Goal: Information Seeking & Learning: Learn about a topic

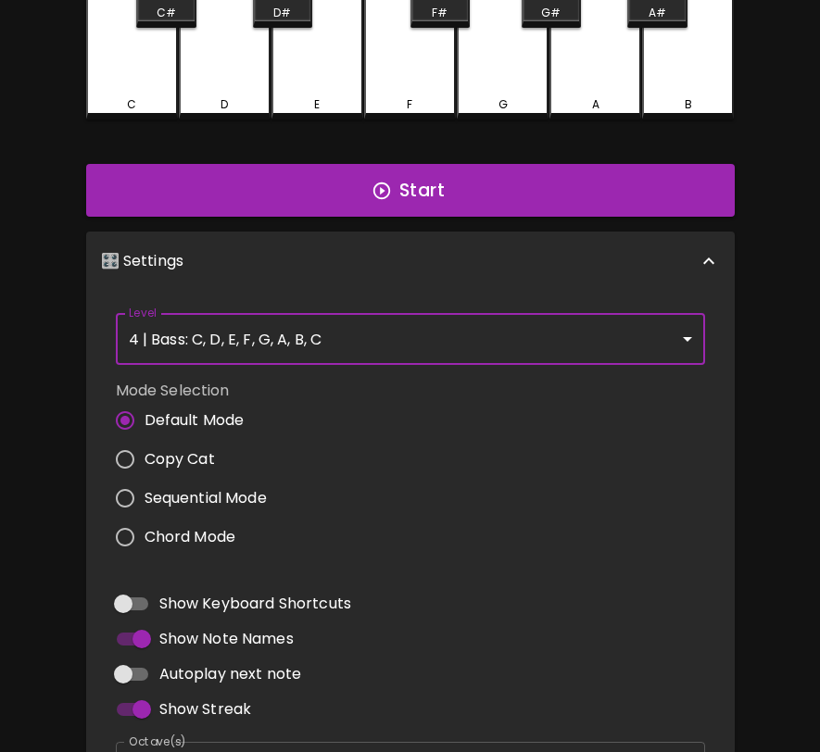
scroll to position [599, 0]
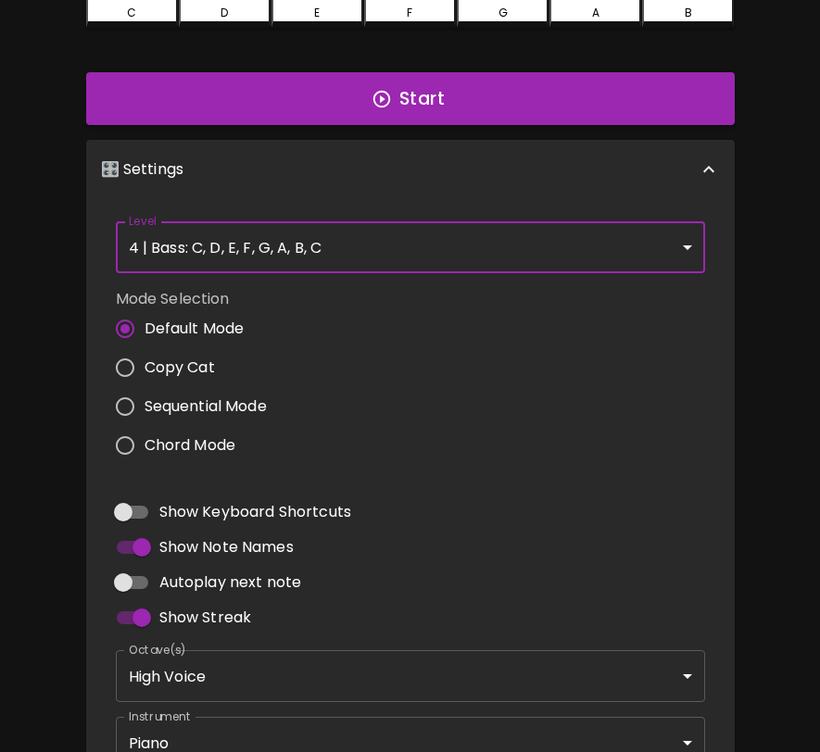
click at [486, 250] on body "🎹 PitchCraft About Badges Wizard Reading Log Out ? ? ? ? ? ? ? ? Play This! ✅ C…" at bounding box center [410, 144] width 820 height 1487
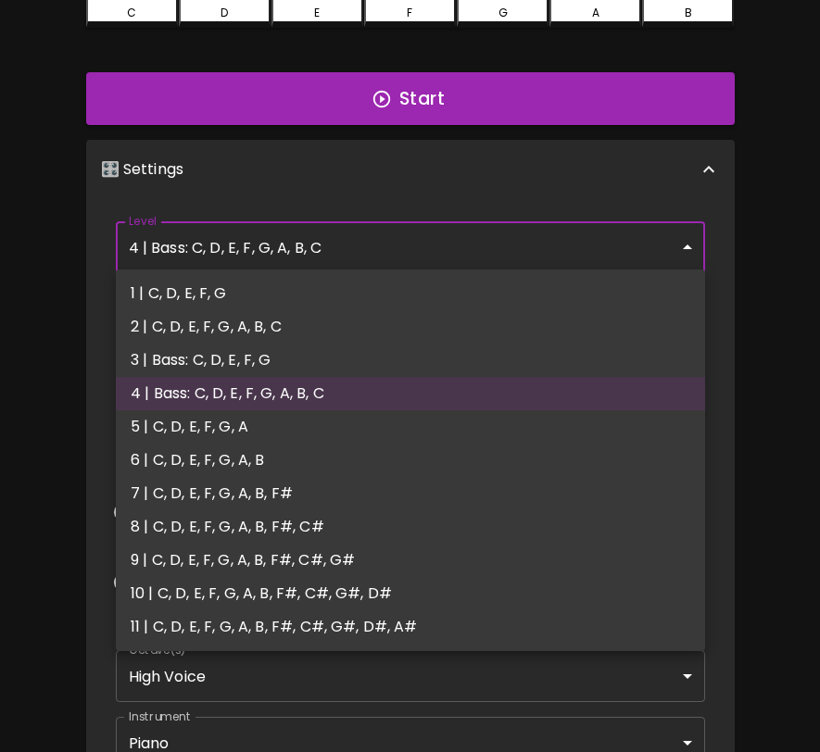
click at [765, 387] on div at bounding box center [410, 376] width 820 height 752
click at [573, 249] on body "🎹 PitchCraft About Badges Wizard Reading Log Out ? ? ? ? ? ? ? ? Play This! ❔ W…" at bounding box center [410, 144] width 820 height 1487
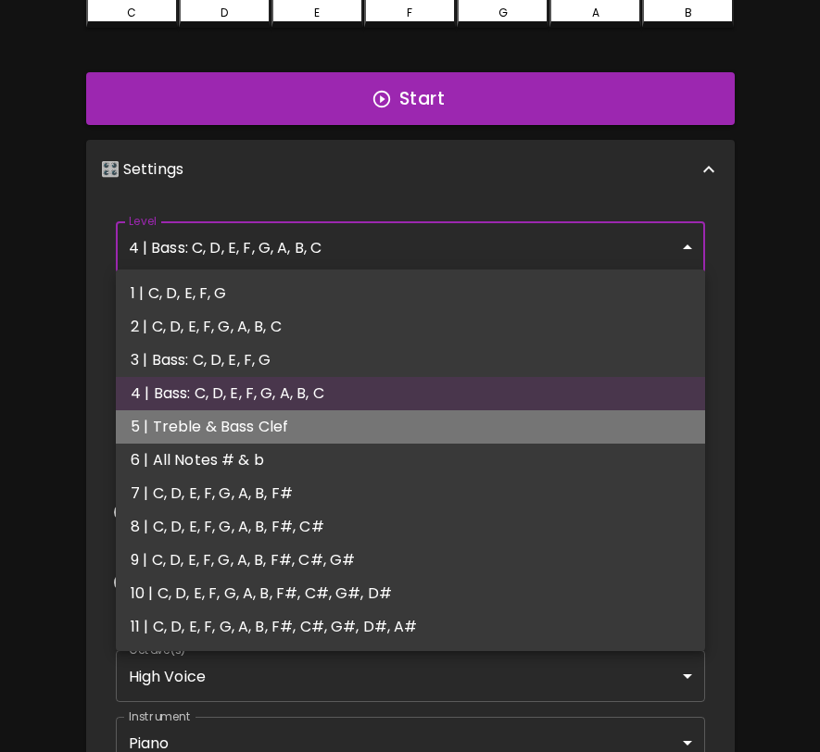
click at [468, 424] on li "5 | Treble & Bass Clef" at bounding box center [410, 426] width 589 height 33
type input "9"
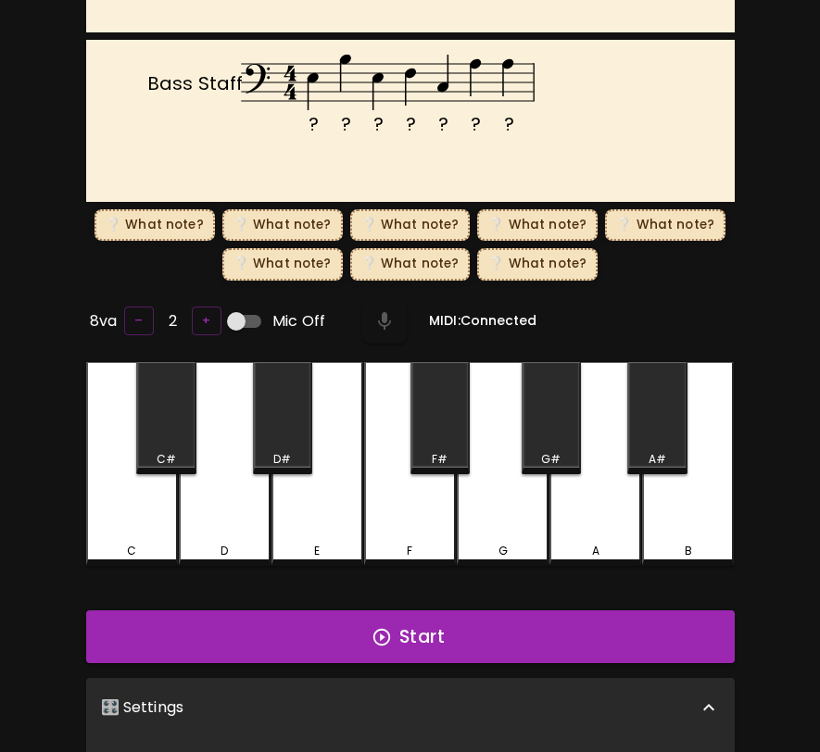
scroll to position [376, 0]
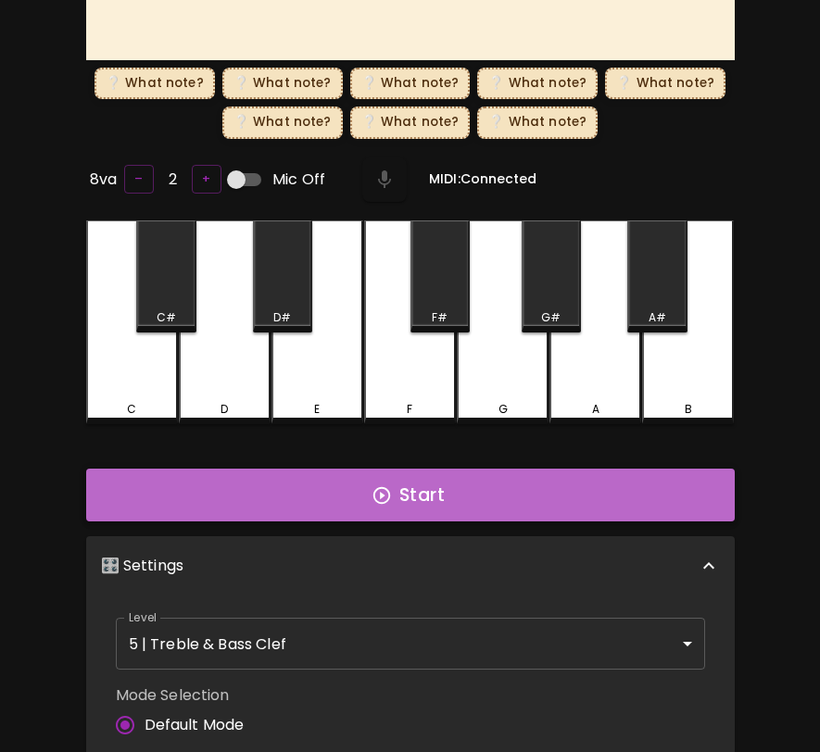
click at [334, 508] on button "Start" at bounding box center [410, 496] width 648 height 54
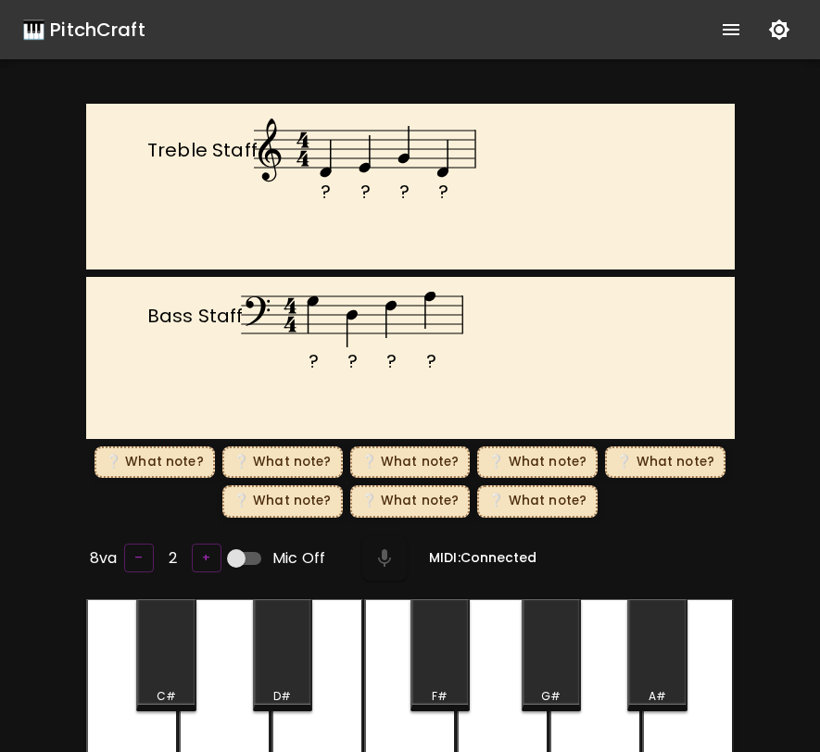
scroll to position [7, 0]
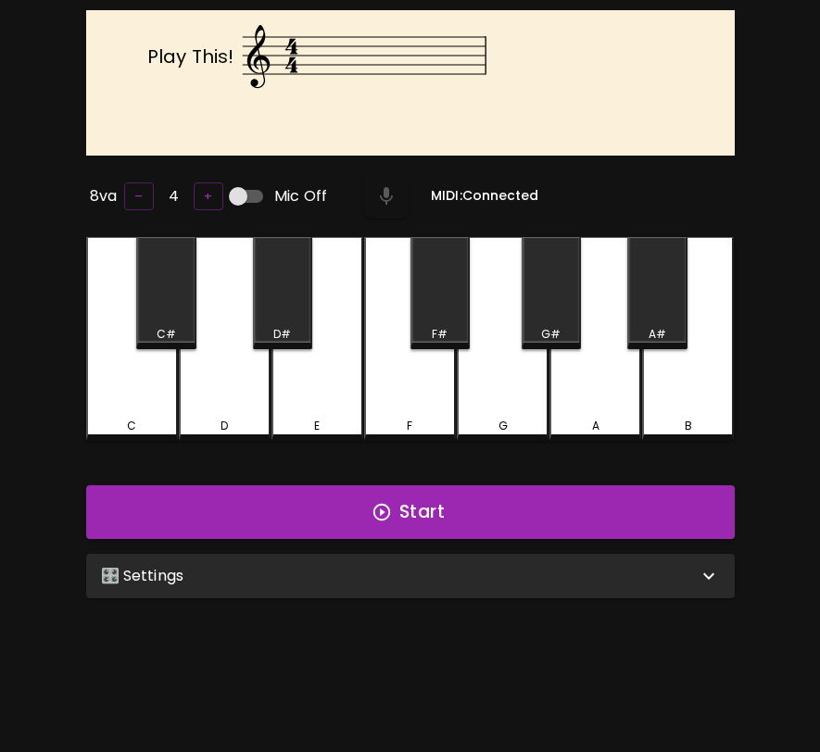
scroll to position [185, 0]
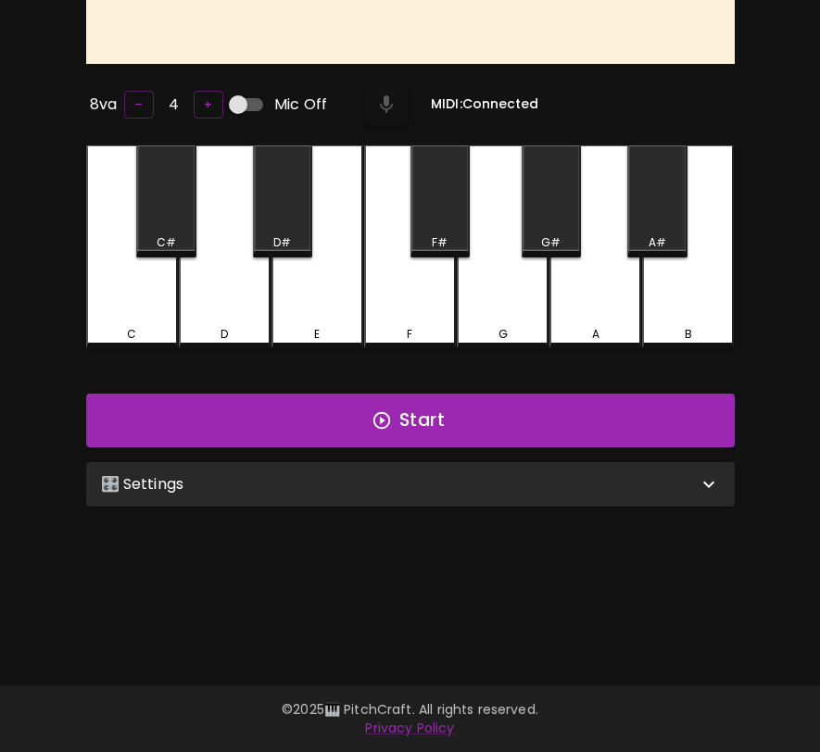
click at [571, 486] on div "🎛️ Settings" at bounding box center [399, 484] width 597 height 22
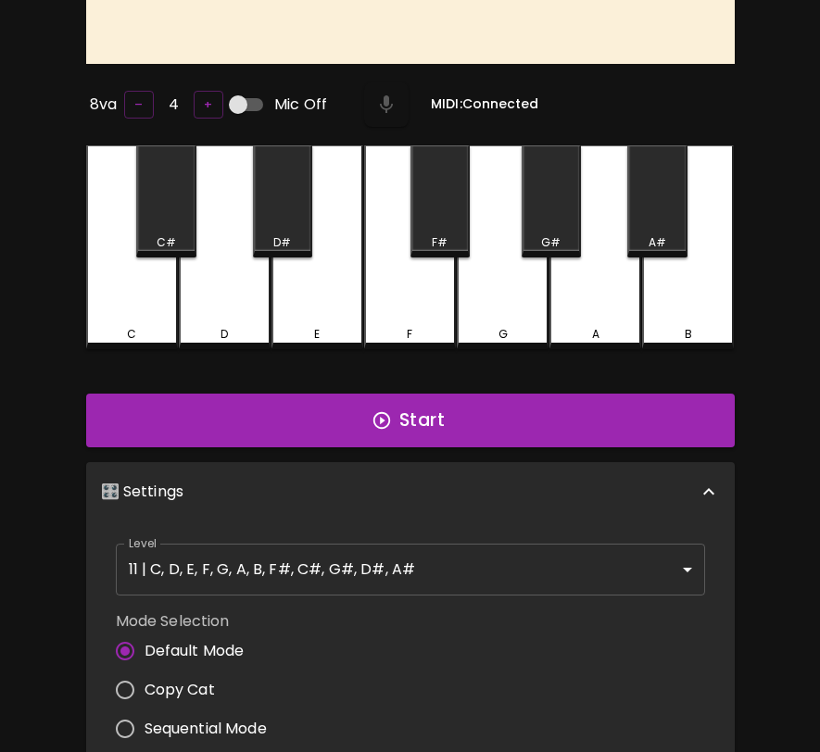
click at [512, 547] on body "🎹 PitchCraft About Badges Wizard Reading Log Out Play This! 8va – 4 + Mic Off M…" at bounding box center [410, 509] width 820 height 1388
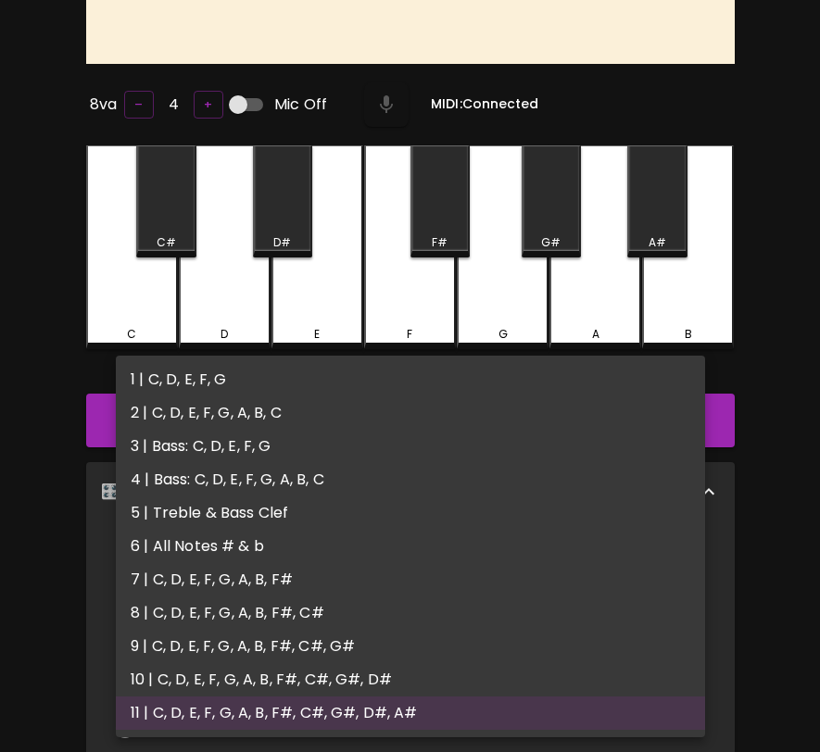
click at [493, 501] on li "5 | Treble & Bass Clef" at bounding box center [410, 513] width 589 height 33
type input "9"
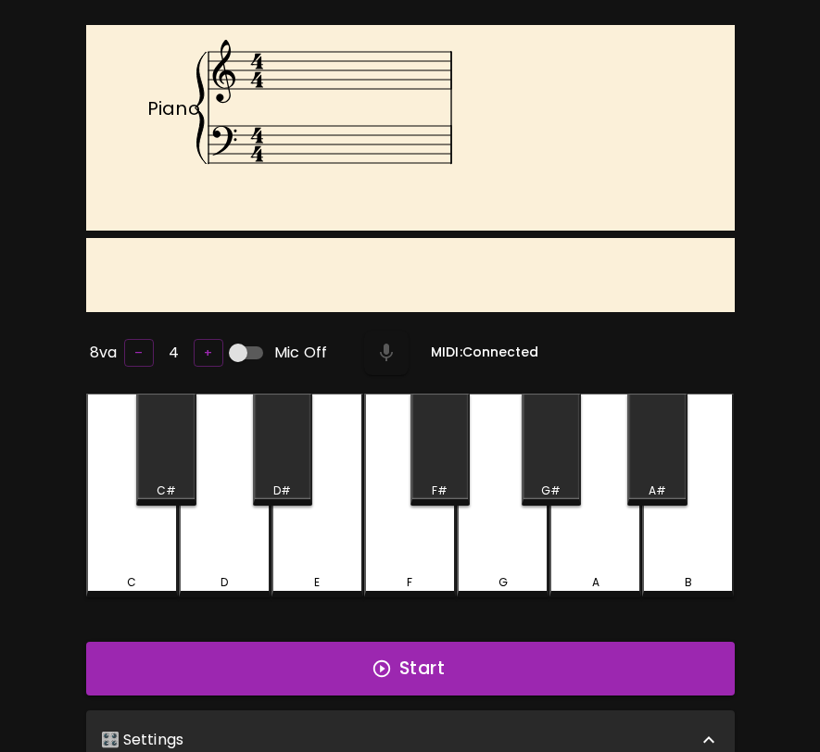
scroll to position [0, 0]
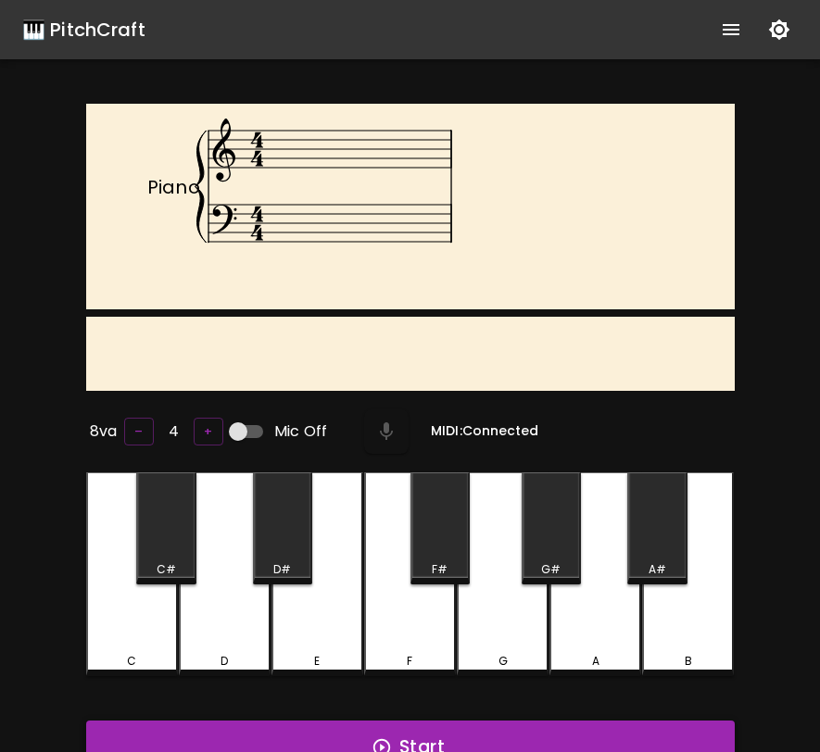
click at [448, 727] on button "Start" at bounding box center [410, 748] width 648 height 54
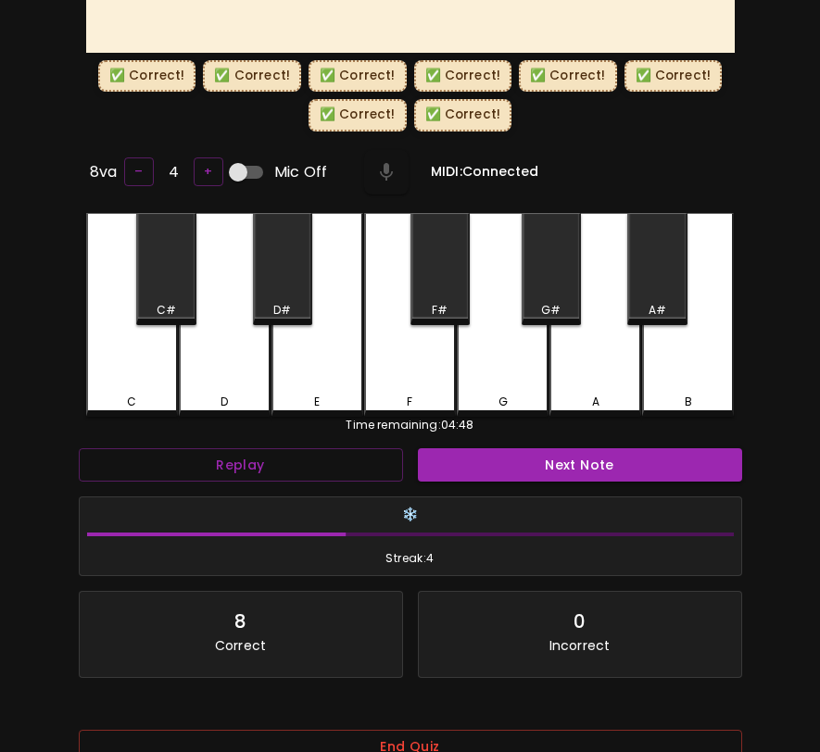
scroll to position [440, 0]
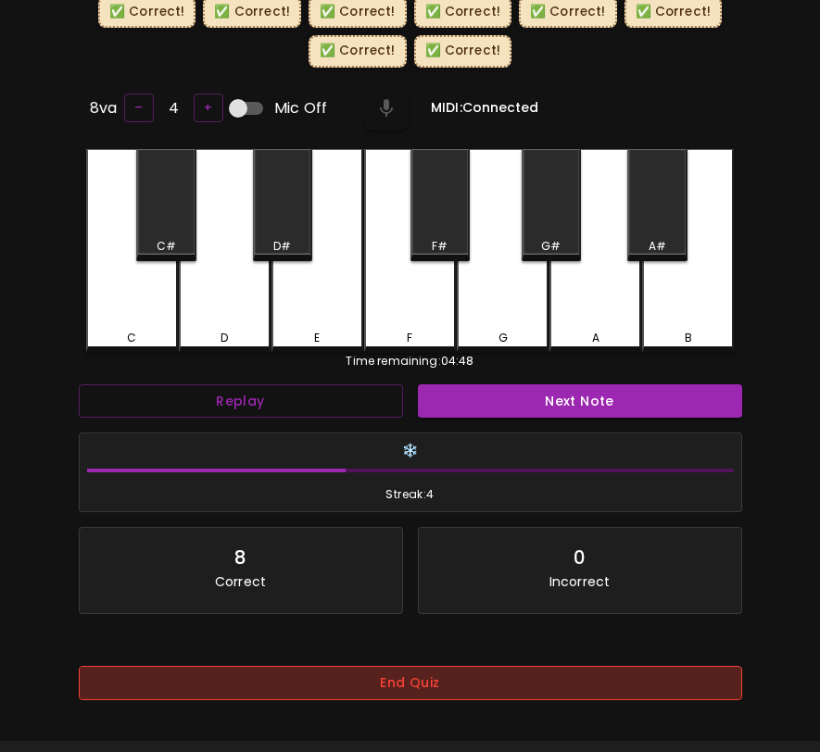
click at [460, 700] on button "End Quiz" at bounding box center [410, 683] width 663 height 34
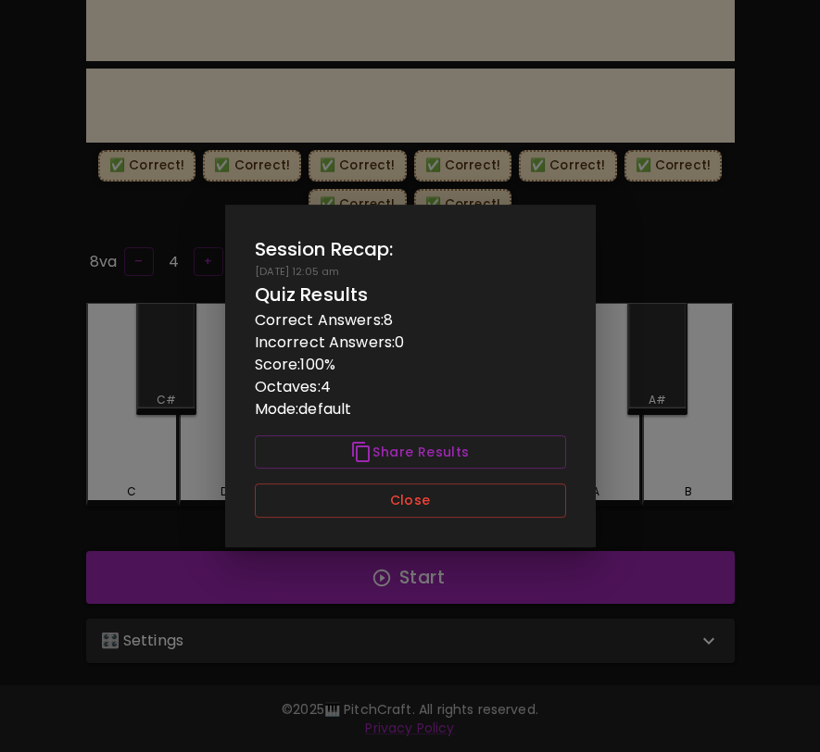
scroll to position [283, 0]
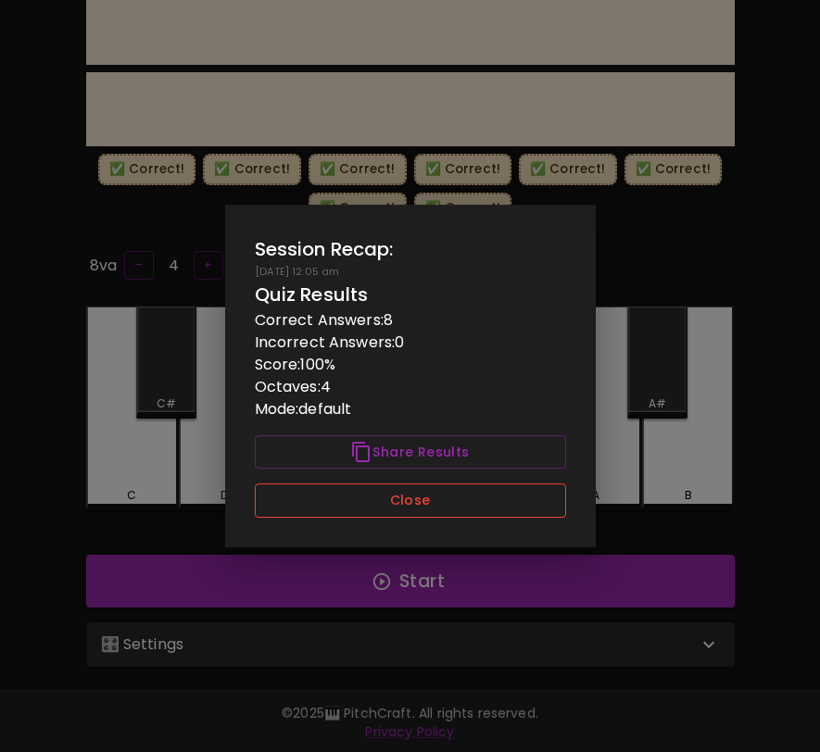
click at [466, 515] on button "Close" at bounding box center [410, 501] width 311 height 34
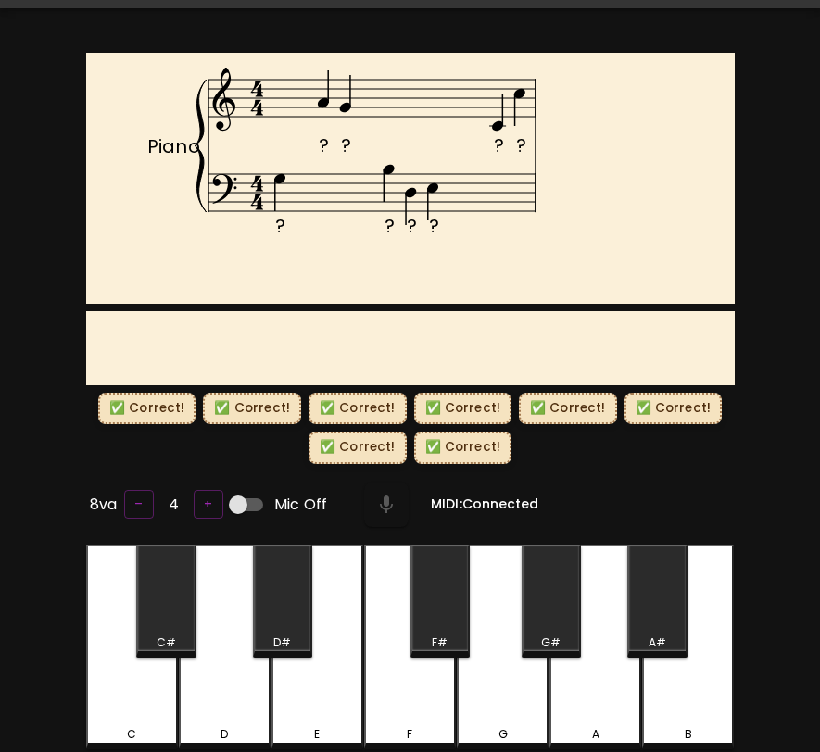
scroll to position [0, 0]
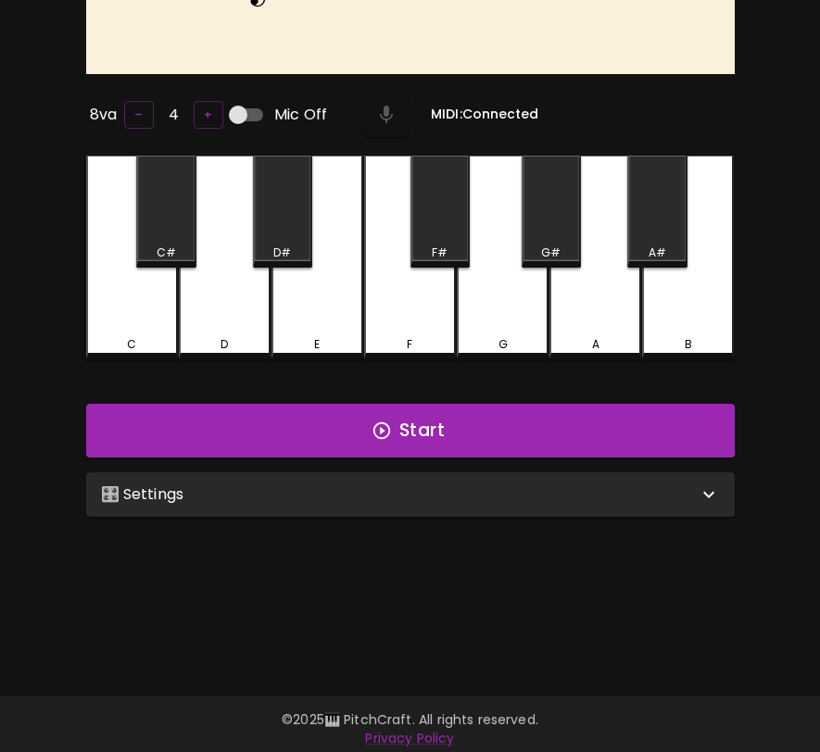
scroll to position [185, 0]
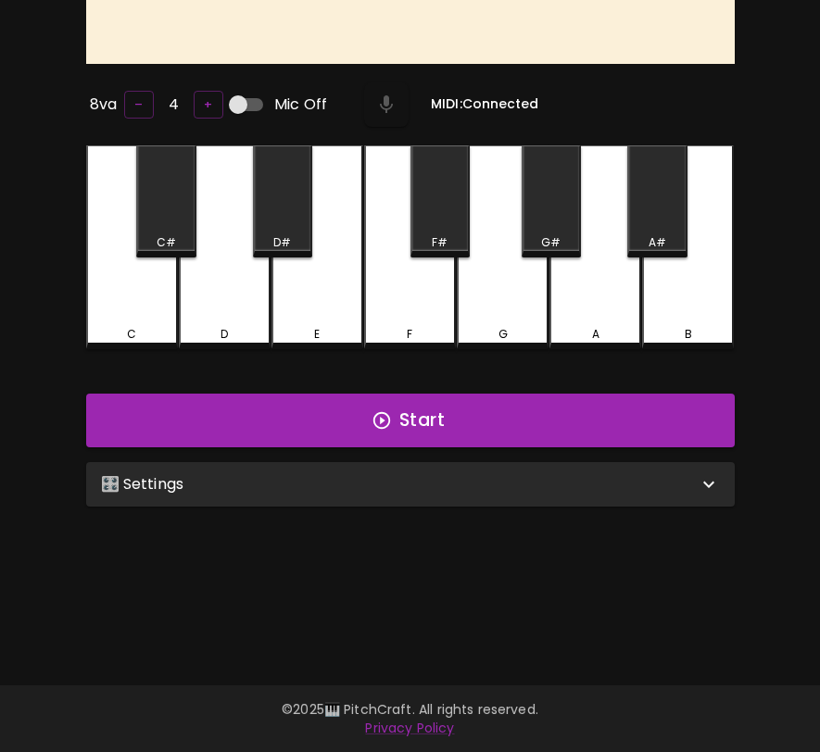
click at [363, 498] on div "🎛️ Settings" at bounding box center [410, 484] width 648 height 44
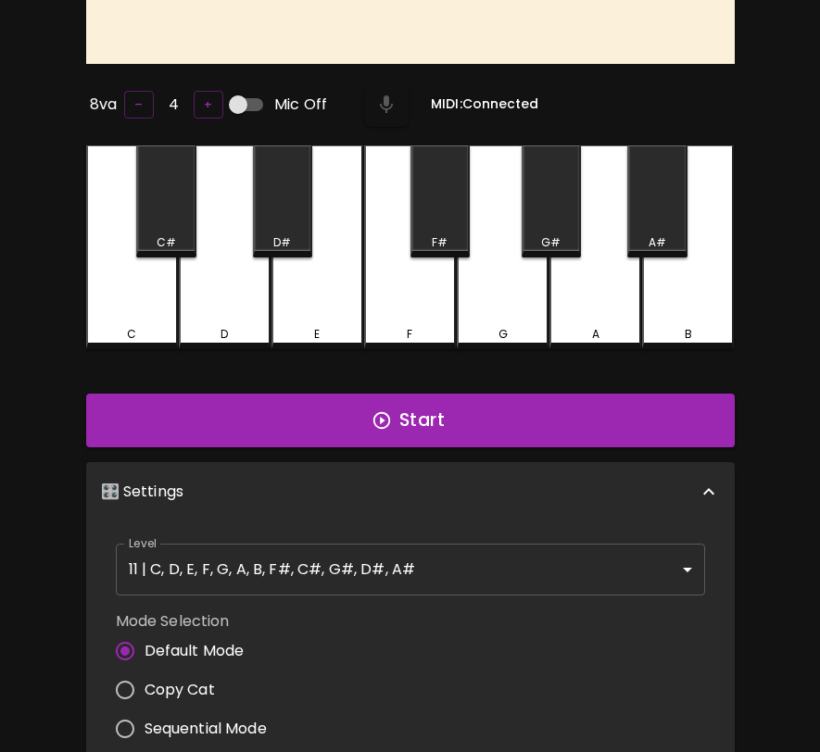
click at [335, 562] on body "🎹 PitchCraft About Badges Wizard Reading Log Out Play This! 8va – 4 + Mic Off M…" at bounding box center [410, 509] width 820 height 1388
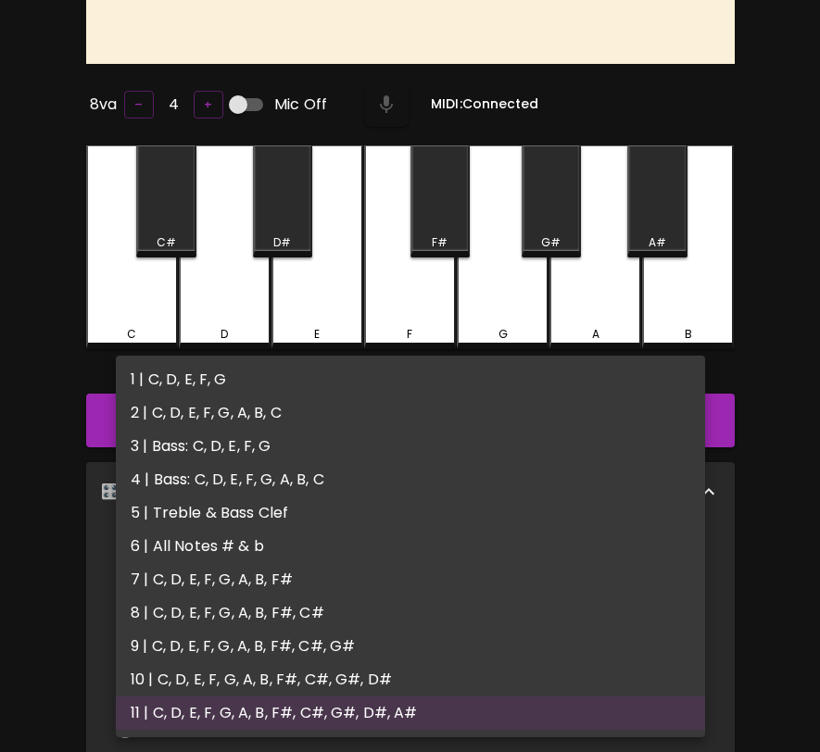
click at [350, 440] on li "3 | Bass: C, D, E, F, G" at bounding box center [410, 446] width 589 height 33
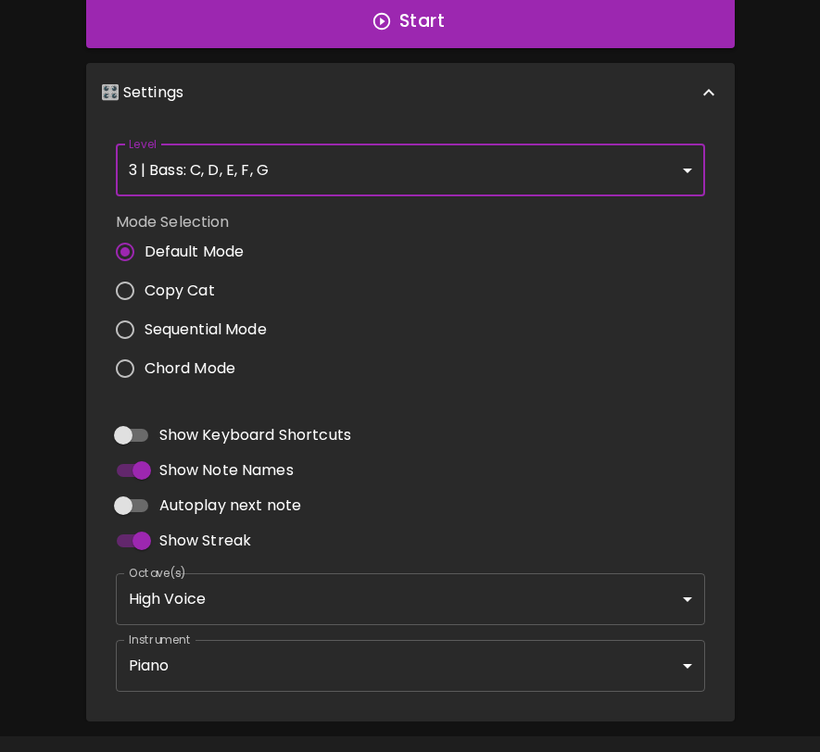
scroll to position [557, 0]
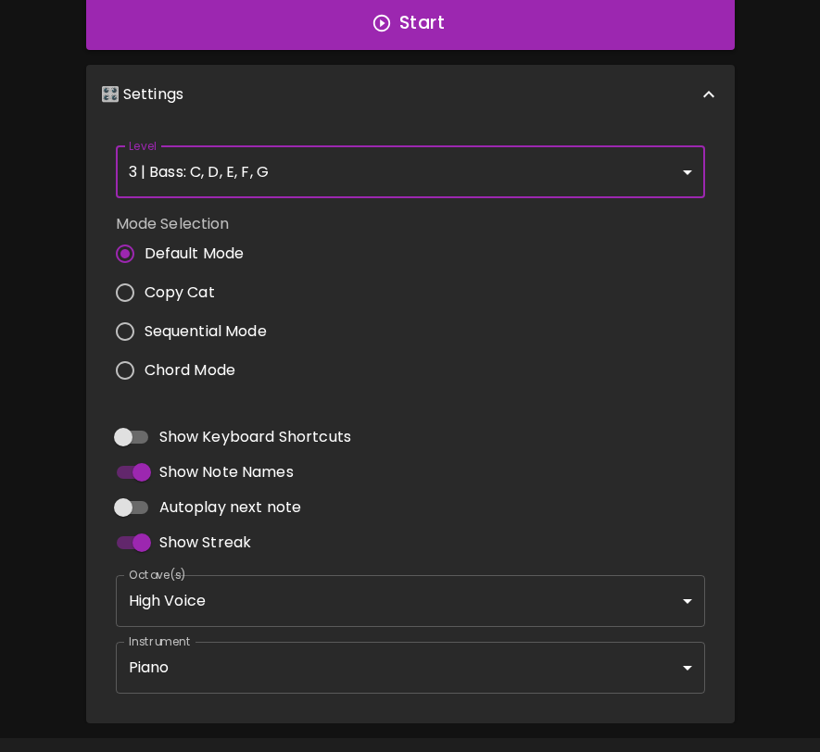
click at [380, 168] on body "🎹 PitchCraft About Badges Wizard Reading Log Out Play This! 8va – 4 + Mic Off M…" at bounding box center [410, 124] width 820 height 1362
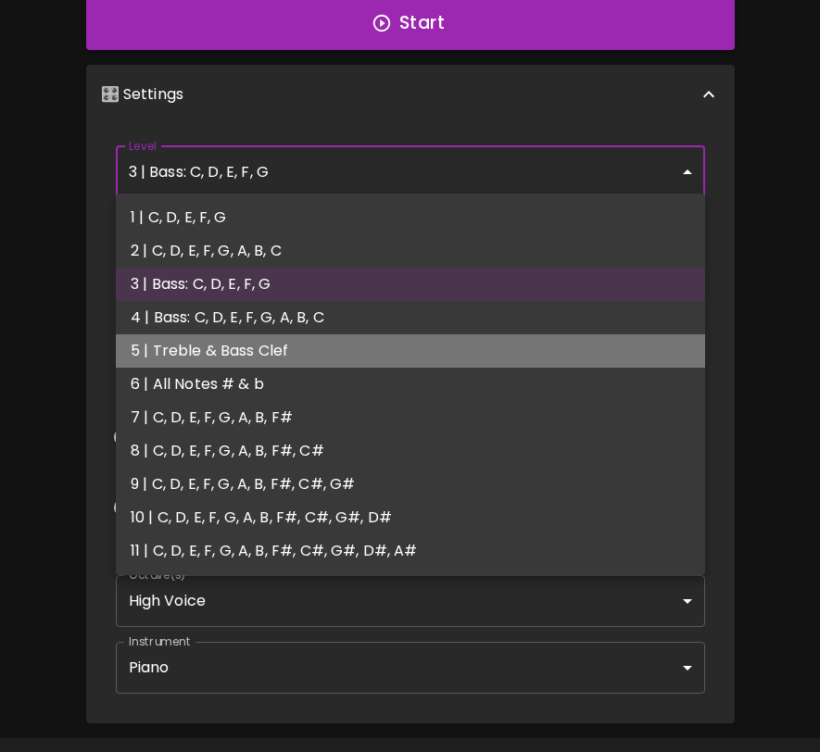
click at [346, 342] on li "5 | Treble & Bass Clef" at bounding box center [410, 350] width 589 height 33
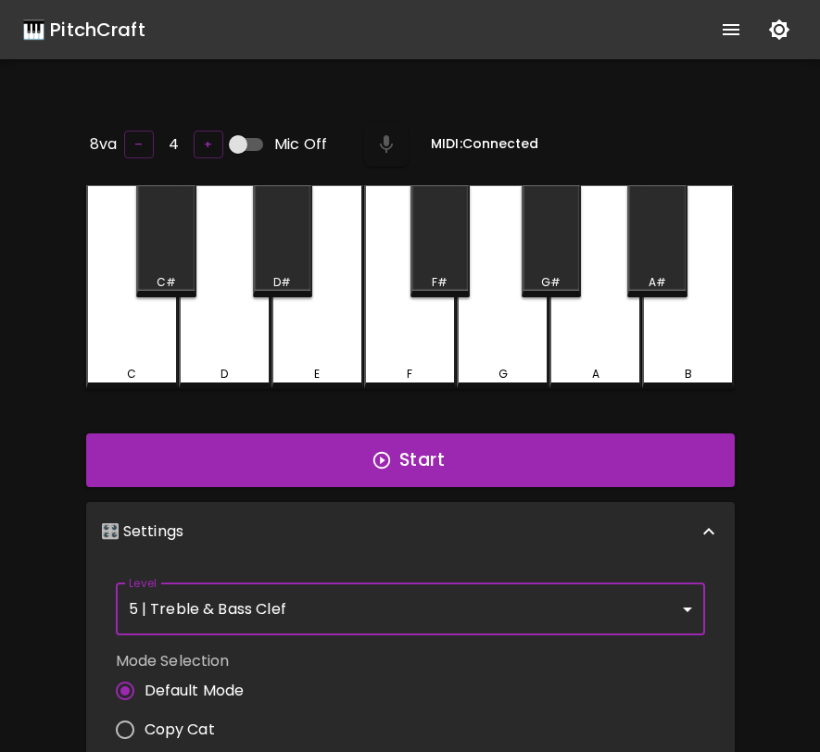
scroll to position [7, 0]
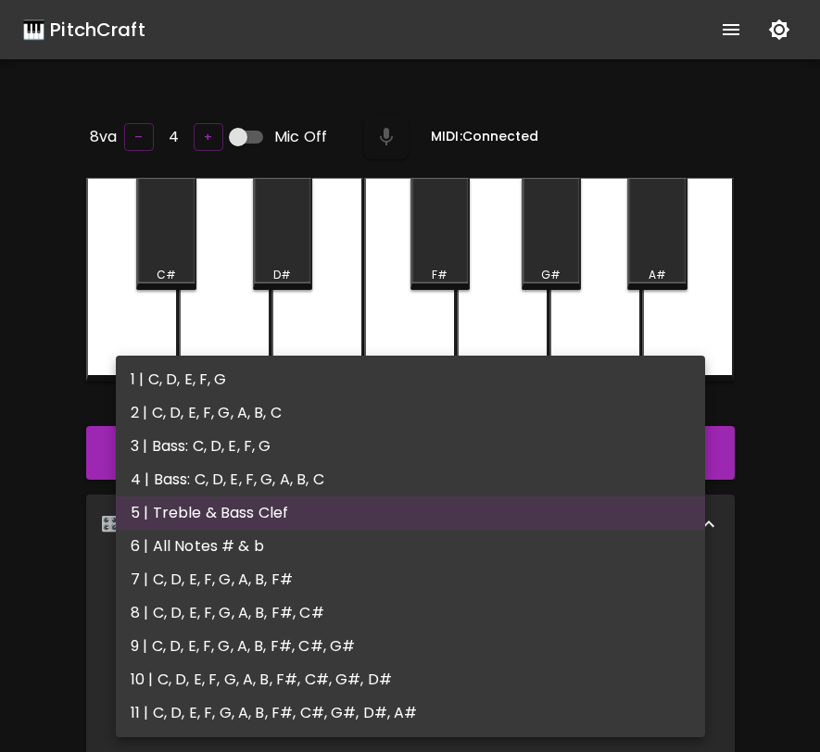
click at [662, 604] on body "🎹 PitchCraft About Badges Wizard Reading Log Out 8va – 4 + Mic Off MIDI: Connec…" at bounding box center [410, 621] width 820 height 1242
click at [629, 471] on li "4 | Bass: C, D, E, F, G, A, B, C" at bounding box center [410, 479] width 589 height 33
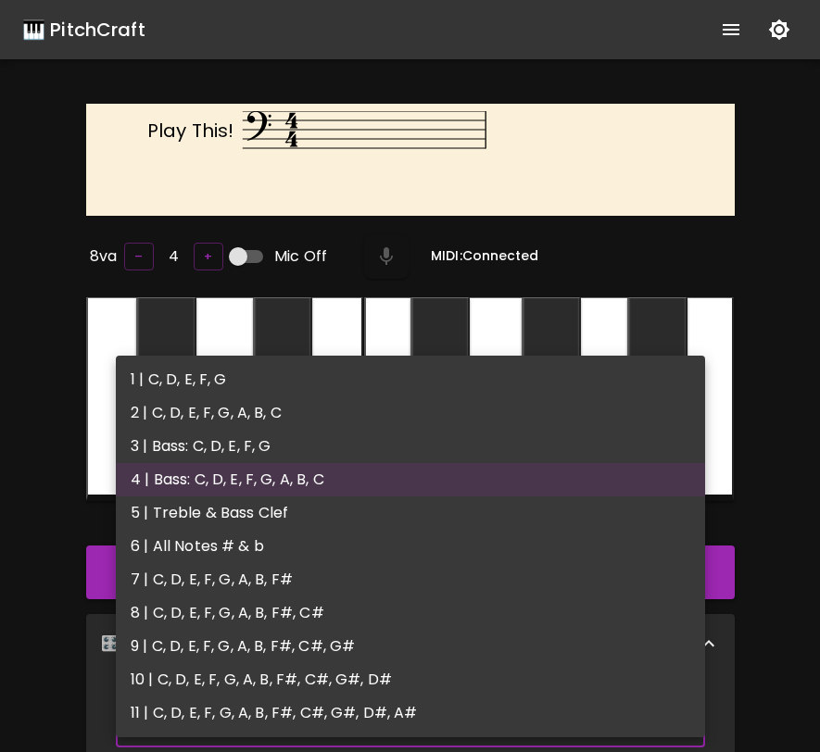
click at [488, 712] on body "🎹 PitchCraft About Badges Wizard Reading Log Out Play This! 8va – 4 + Mic Off M…" at bounding box center [410, 681] width 820 height 1362
click at [488, 510] on li "5 | Treble & Bass Clef" at bounding box center [410, 513] width 589 height 33
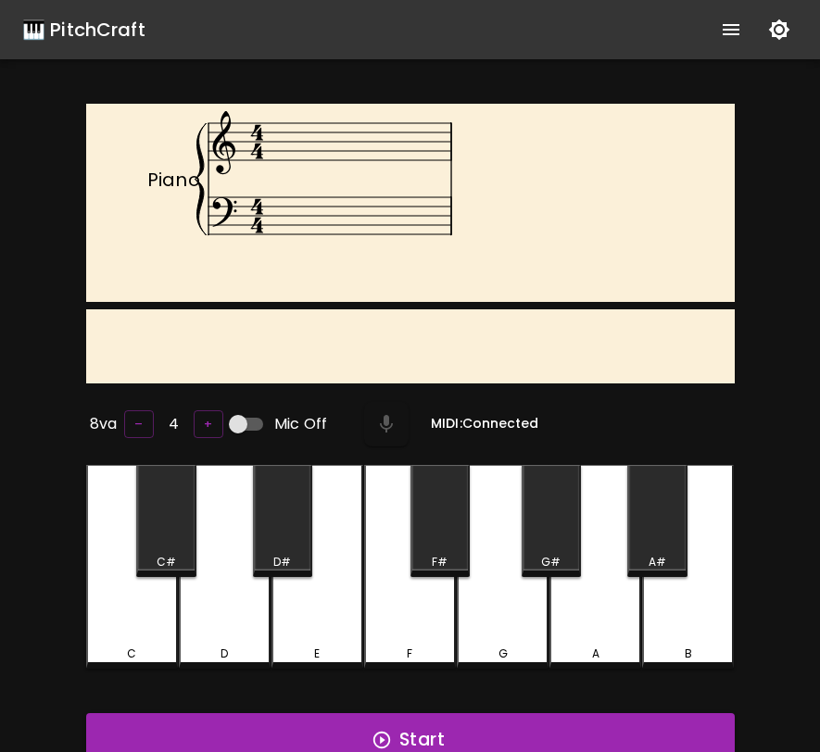
type input "9"
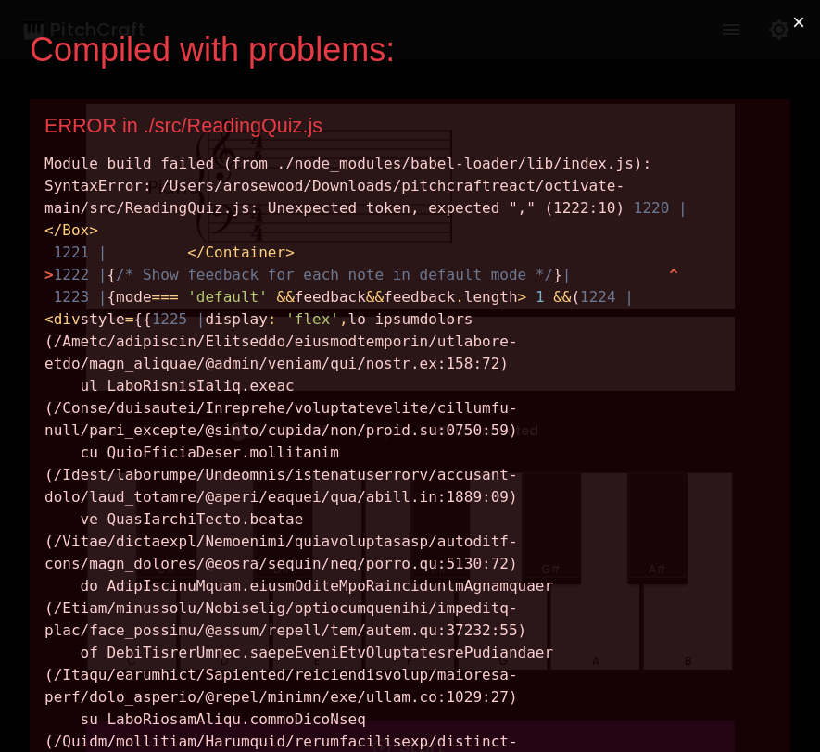
scroll to position [0, 0]
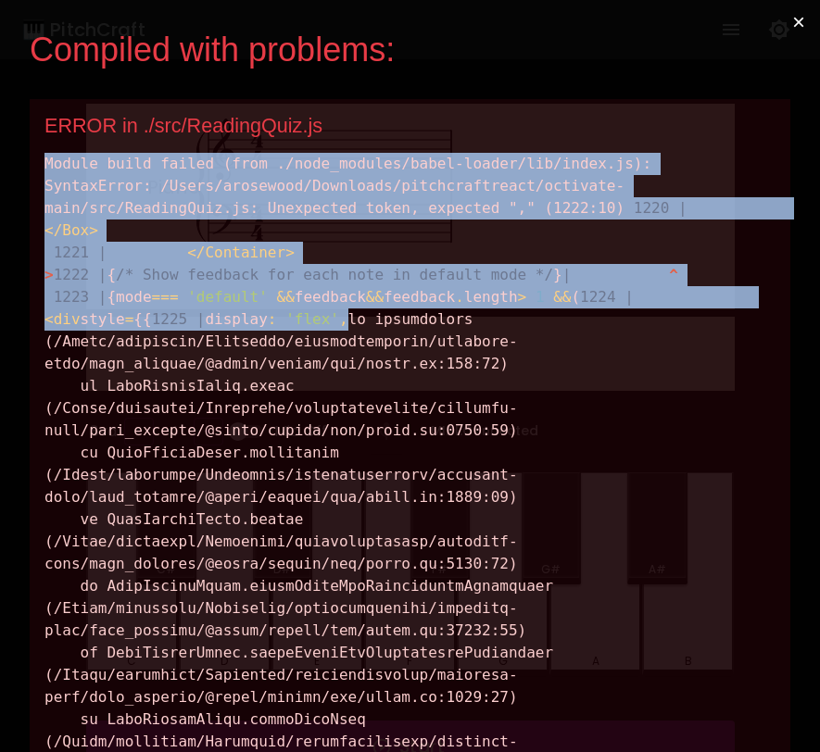
drag, startPoint x: 584, startPoint y: 392, endPoint x: 33, endPoint y: 167, distance: 594.6
copy div "Module build failed (from ./node_modules/babel-loader/lib/index.js): SyntaxErro…"
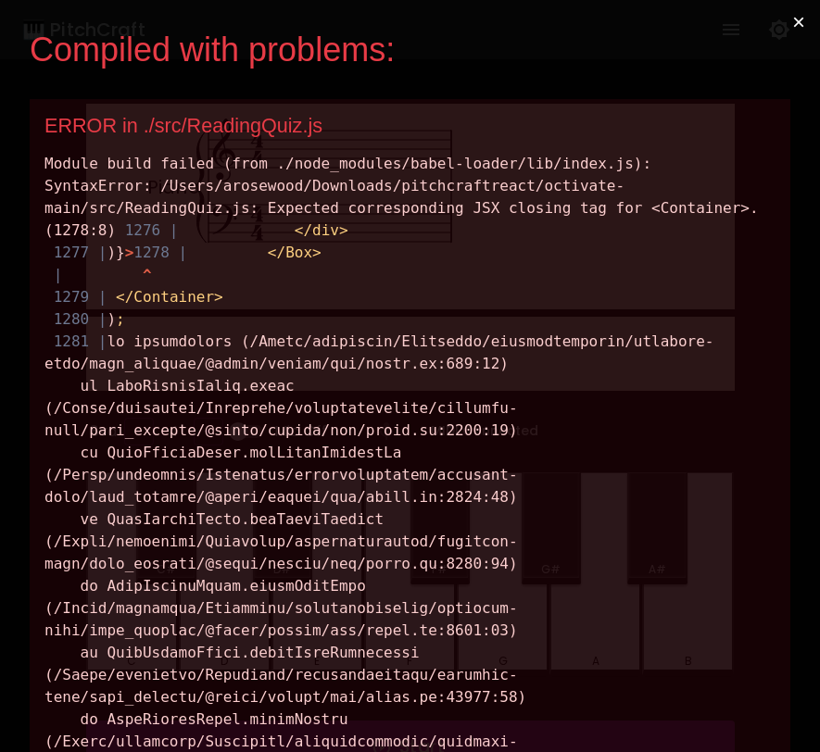
drag, startPoint x: 292, startPoint y: 412, endPoint x: 39, endPoint y: 169, distance: 351.2
copy div "Module build failed (from ./node_modules/babel-loader/lib/index.js): SyntaxErro…"
